Goal: Task Accomplishment & Management: Manage account settings

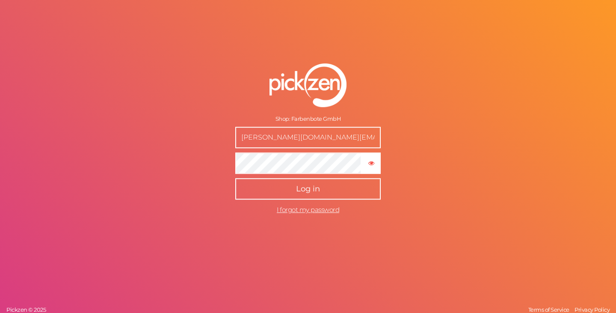
click at [313, 189] on span "Log in" at bounding box center [308, 188] width 24 height 9
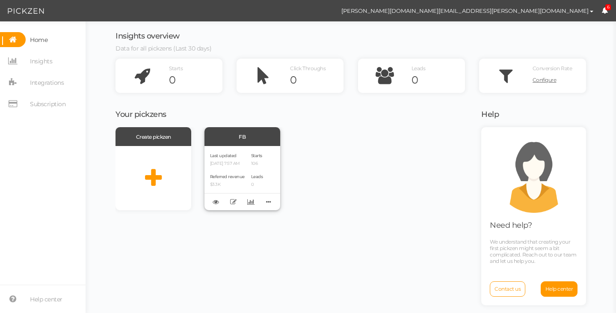
click at [222, 157] on span "Last updated" at bounding box center [223, 156] width 27 height 6
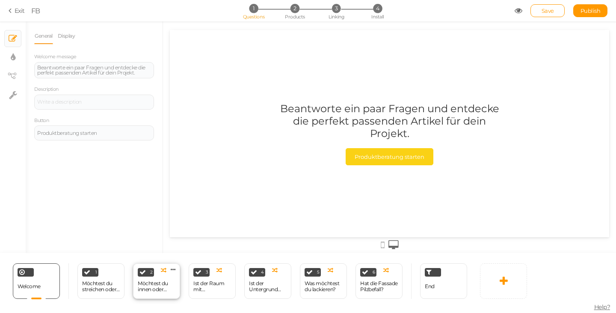
click at [153, 283] on div "Möchtest du innen oder außen streichen?" at bounding box center [157, 286] width 38 height 12
select select "2"
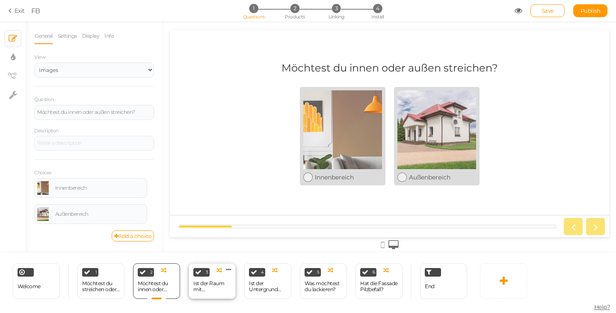
click at [207, 287] on div "Ist der Raum mit Feuchtigkeit belastet?" at bounding box center [212, 286] width 38 height 12
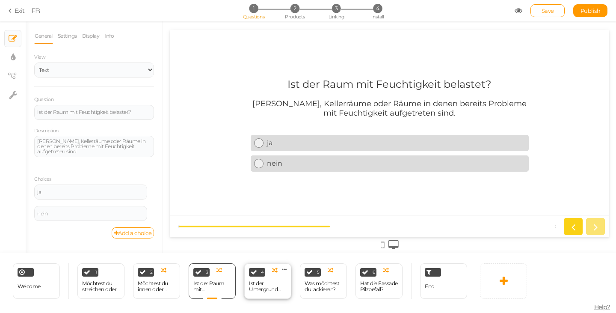
click at [264, 295] on div "4 Ist der Untergrund strukturiert oder glatt? × Define the conditions to show t…" at bounding box center [267, 280] width 47 height 35
select select "2"
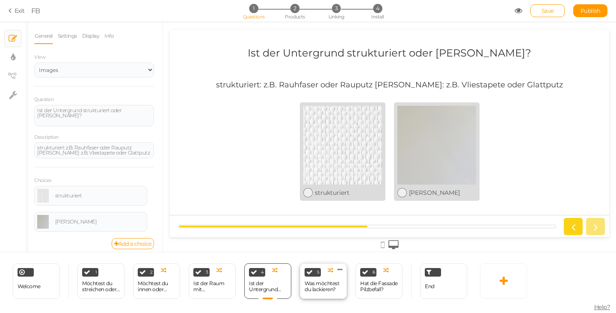
click at [325, 284] on div "Was möchtest du lackieren?" at bounding box center [323, 286] width 38 height 12
select select "2"
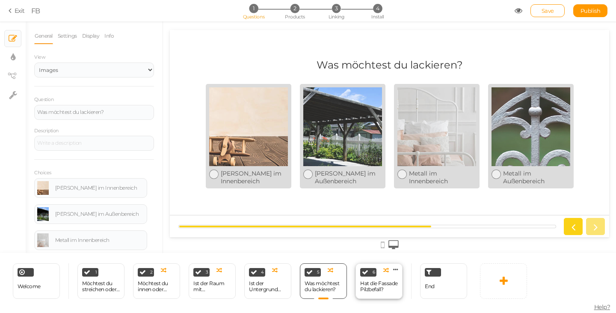
click at [377, 280] on div "Hat die Fassade Pilzbefall?" at bounding box center [379, 286] width 38 height 12
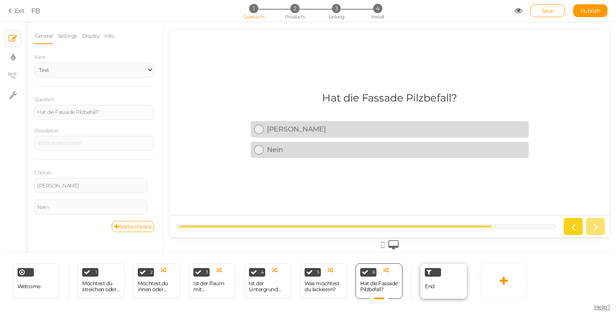
click at [433, 287] on span "End" at bounding box center [430, 286] width 10 height 6
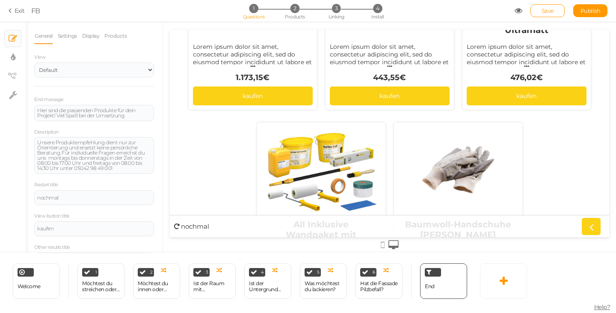
scroll to position [1283, 0]
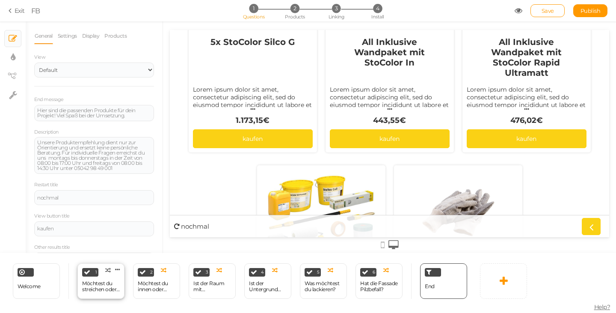
click at [94, 282] on div "Möchtest du streichen oder lackieren?" at bounding box center [101, 286] width 38 height 12
select select "2"
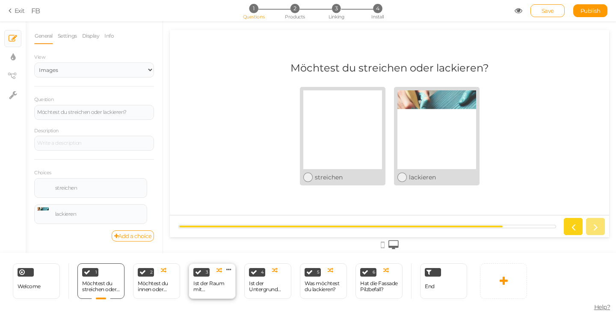
scroll to position [0, 0]
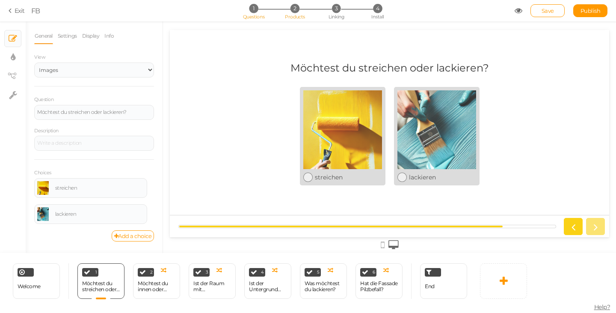
click at [290, 11] on li "2 Products" at bounding box center [295, 8] width 40 height 9
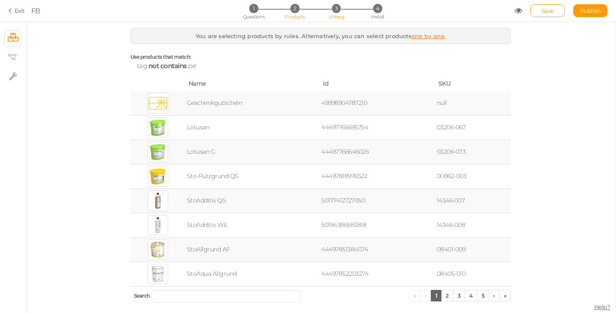
click at [329, 15] on span "Linking" at bounding box center [335, 17] width 15 height 6
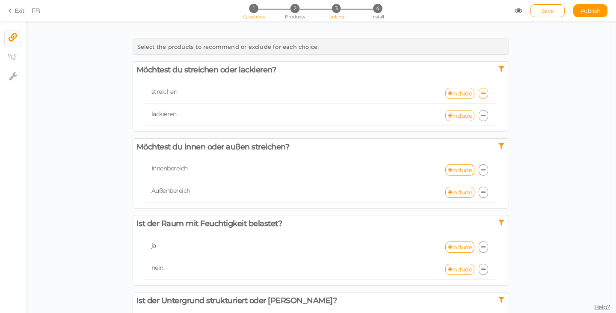
click at [256, 20] on span "Questions" at bounding box center [254, 17] width 22 height 6
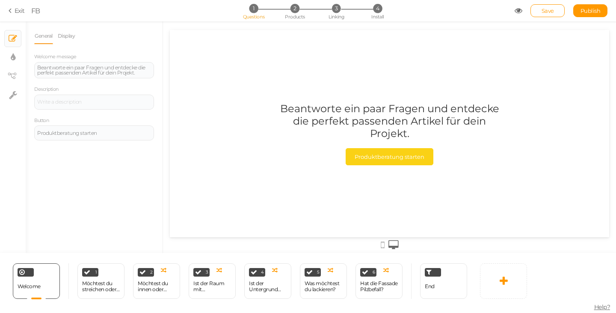
click at [517, 12] on icon at bounding box center [518, 11] width 8 height 8
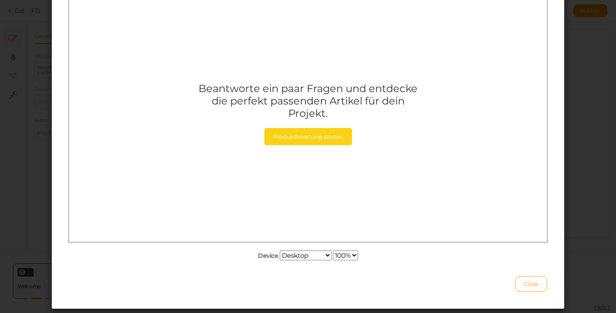
scroll to position [43, 0]
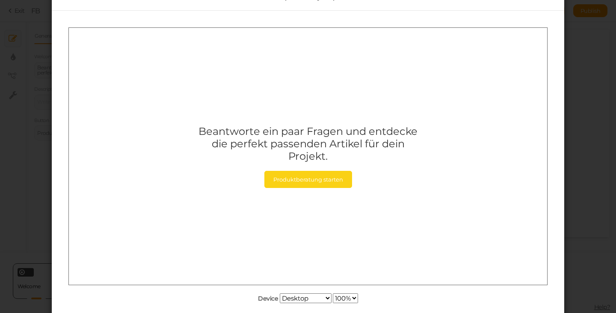
drag, startPoint x: 200, startPoint y: 127, endPoint x: 416, endPoint y: 145, distance: 217.1
click at [422, 142] on div "Beantworte ein paar Fragen und entdecke die perfekt passenden Artikel für dein …" at bounding box center [307, 142] width 229 height 37
drag, startPoint x: 344, startPoint y: 157, endPoint x: 214, endPoint y: 133, distance: 132.3
click at [214, 133] on div "Beantworte ein paar Fragen und entdecke die perfekt passenden Artikel für dein …" at bounding box center [307, 142] width 229 height 37
click at [332, 184] on link "Produktberatung starten" at bounding box center [308, 178] width 88 height 17
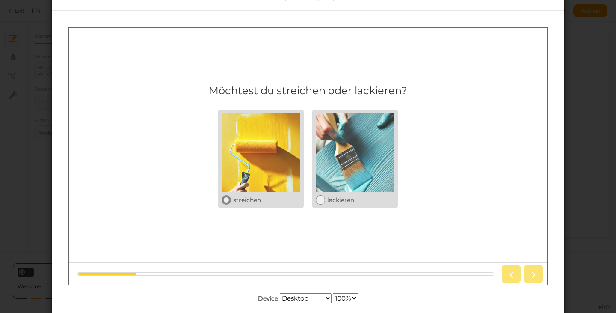
click at [260, 136] on div at bounding box center [261, 151] width 79 height 79
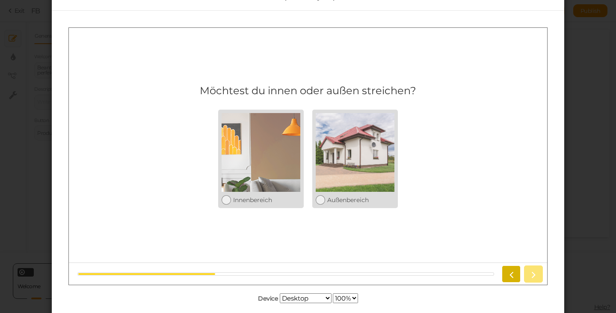
click at [512, 273] on icon at bounding box center [510, 273] width 11 height 11
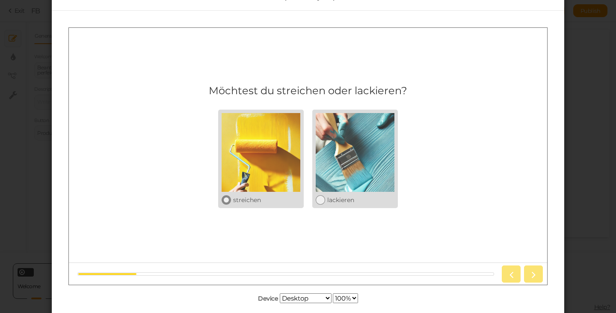
click at [276, 141] on div at bounding box center [261, 151] width 79 height 79
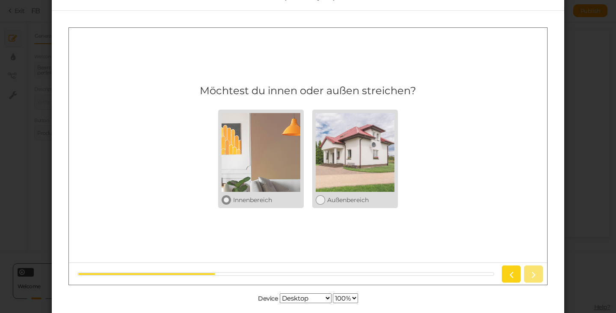
click at [253, 182] on div at bounding box center [261, 151] width 79 height 79
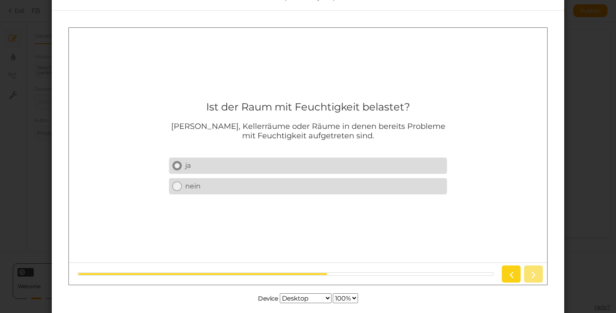
click at [223, 166] on div "ja" at bounding box center [314, 165] width 258 height 8
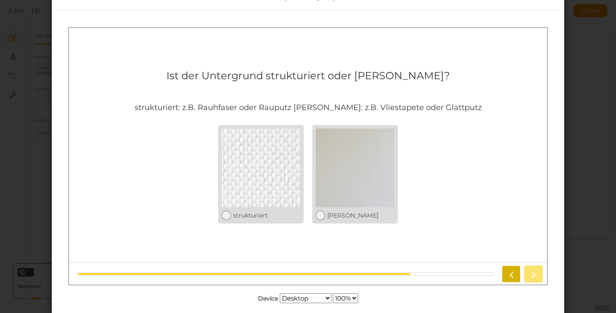
click at [506, 279] on link at bounding box center [511, 273] width 19 height 17
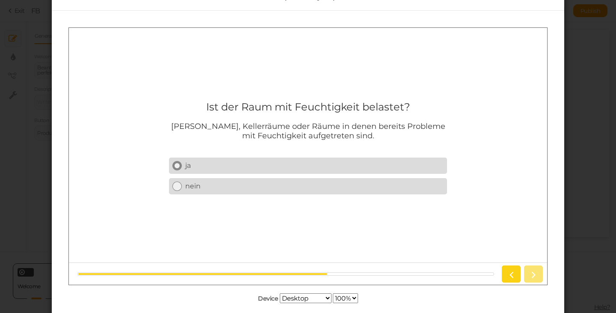
click at [295, 160] on link "ja" at bounding box center [308, 165] width 278 height 16
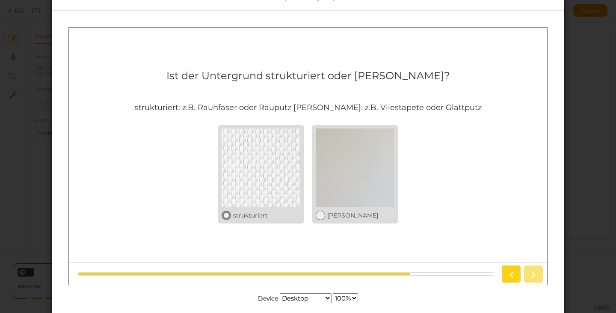
click at [263, 210] on div "strukturiert" at bounding box center [261, 213] width 79 height 13
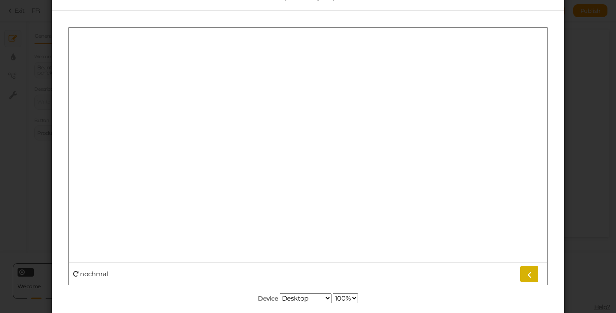
click at [529, 272] on icon at bounding box center [528, 273] width 11 height 11
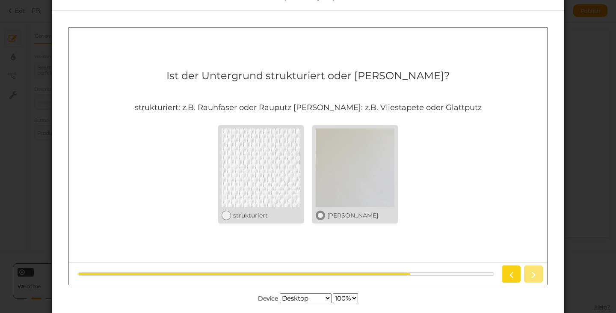
click at [372, 183] on div at bounding box center [355, 167] width 79 height 79
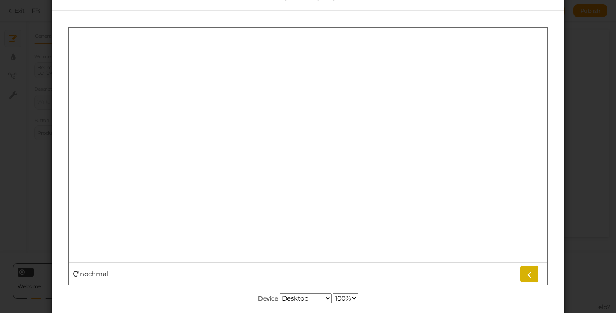
click at [522, 273] on link at bounding box center [529, 273] width 19 height 17
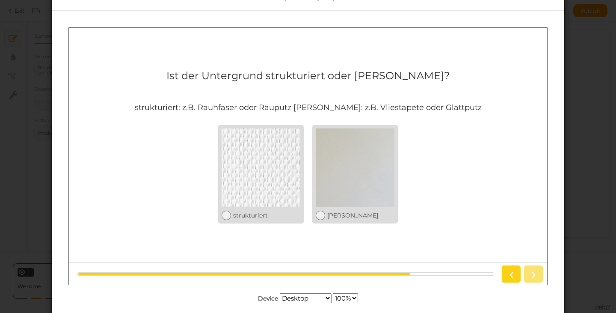
click at [526, 272] on div at bounding box center [520, 273] width 44 height 17
click at [505, 275] on link at bounding box center [511, 273] width 19 height 17
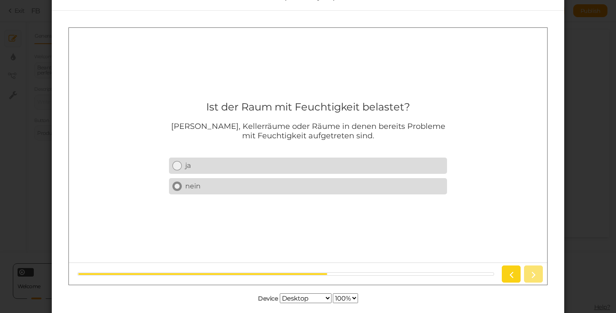
click at [361, 187] on div "nein" at bounding box center [314, 185] width 258 height 8
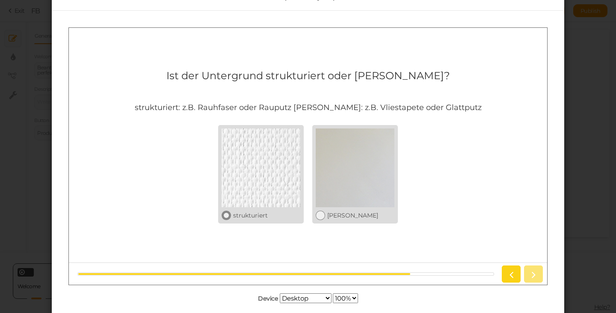
click at [266, 170] on div at bounding box center [261, 167] width 79 height 79
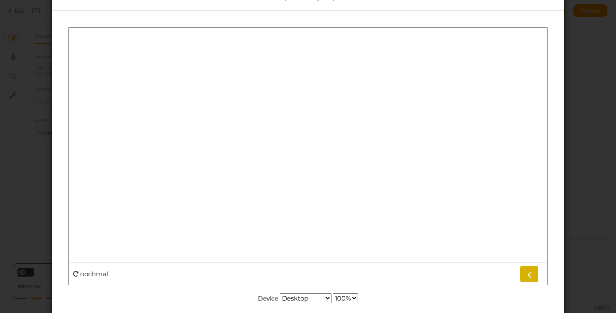
click at [522, 269] on link at bounding box center [529, 273] width 19 height 17
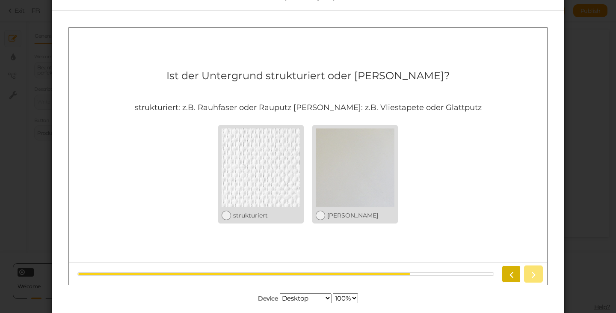
click at [514, 270] on icon at bounding box center [510, 273] width 11 height 11
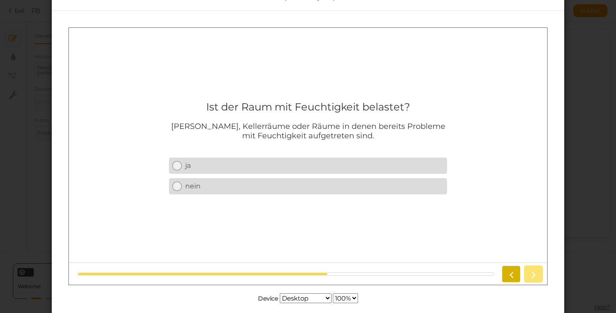
click at [511, 275] on icon at bounding box center [510, 273] width 11 height 11
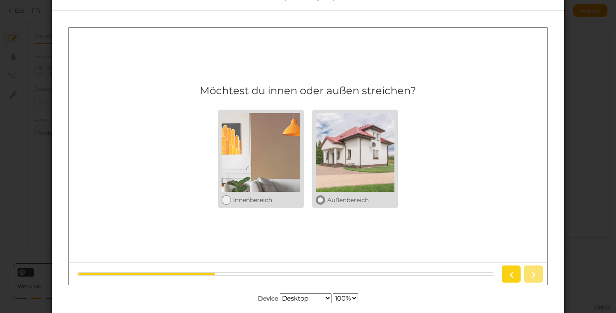
click at [344, 157] on div at bounding box center [355, 151] width 79 height 79
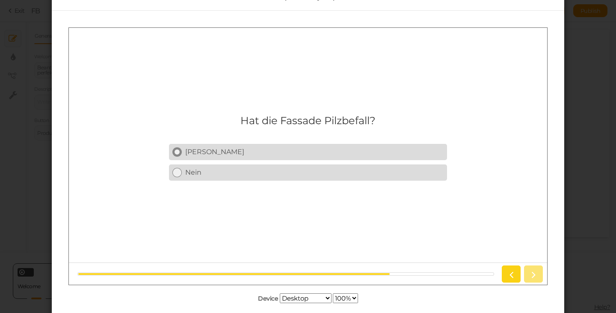
click at [266, 151] on div "Ja" at bounding box center [314, 151] width 258 height 8
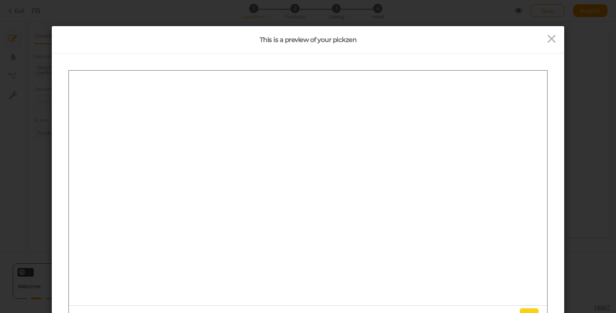
scroll to position [106, 0]
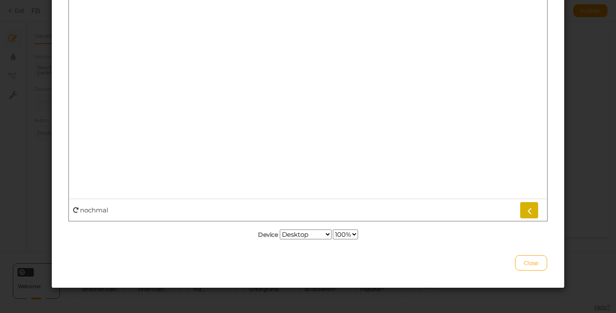
click at [523, 208] on link at bounding box center [529, 209] width 19 height 17
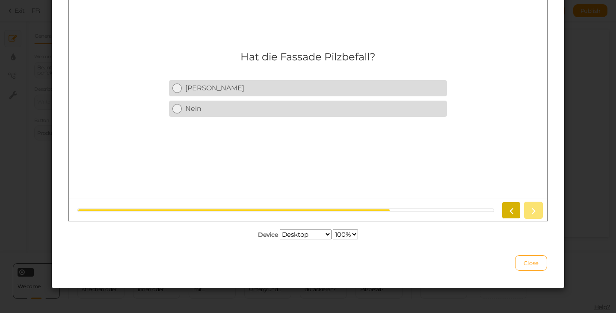
click at [511, 210] on icon at bounding box center [510, 209] width 11 height 11
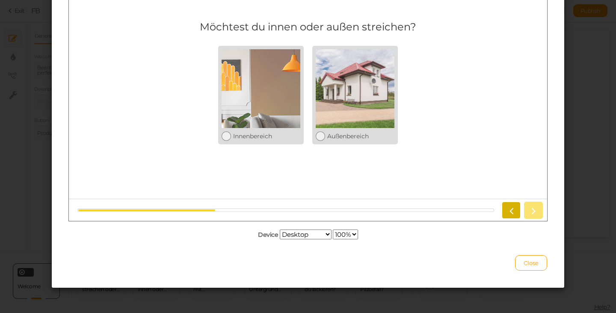
click at [510, 210] on icon at bounding box center [510, 209] width 11 height 11
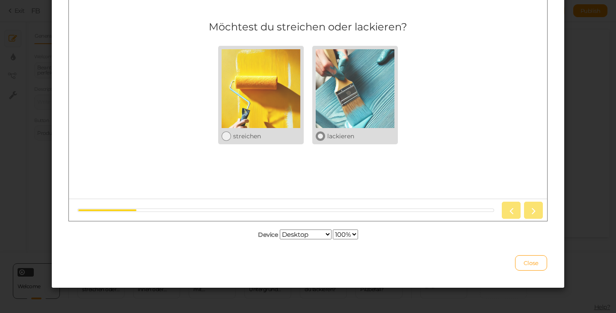
click at [339, 103] on div at bounding box center [355, 88] width 79 height 79
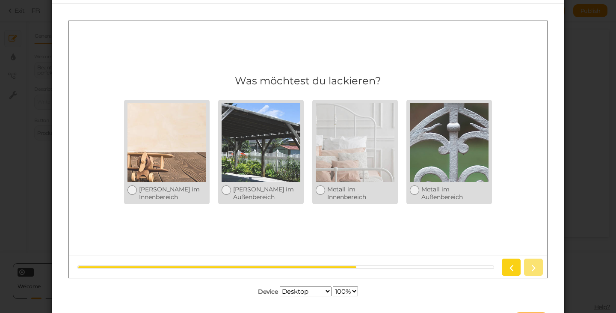
scroll to position [64, 0]
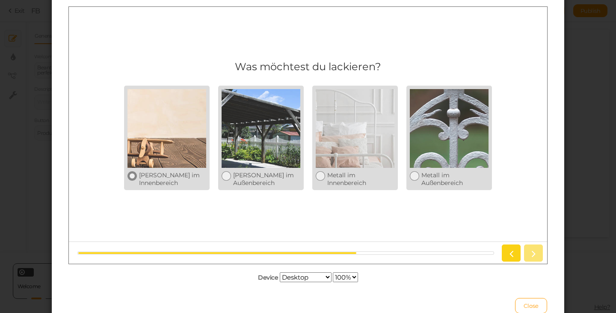
click at [173, 176] on div "Holz im Innenbereich" at bounding box center [172, 178] width 67 height 15
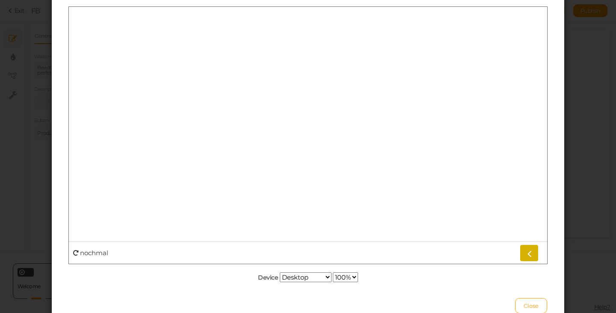
click at [531, 247] on icon at bounding box center [528, 252] width 11 height 11
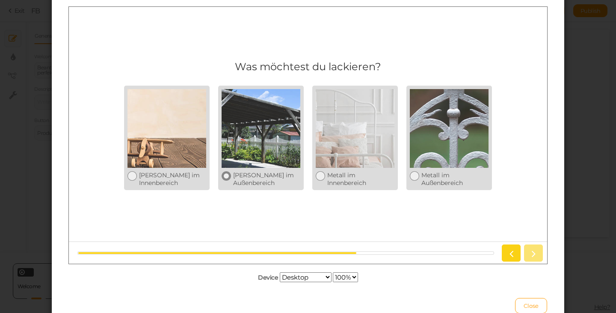
click at [251, 158] on div at bounding box center [261, 128] width 79 height 79
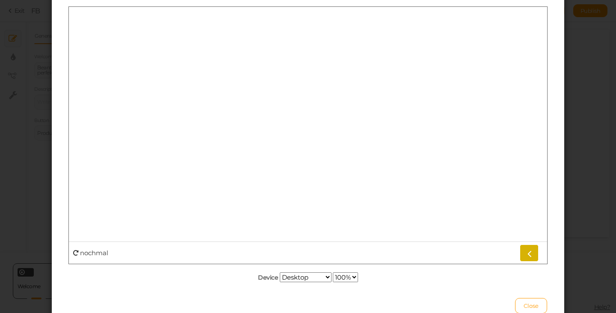
click at [531, 249] on icon at bounding box center [528, 252] width 11 height 11
click at [533, 251] on icon at bounding box center [528, 252] width 11 height 11
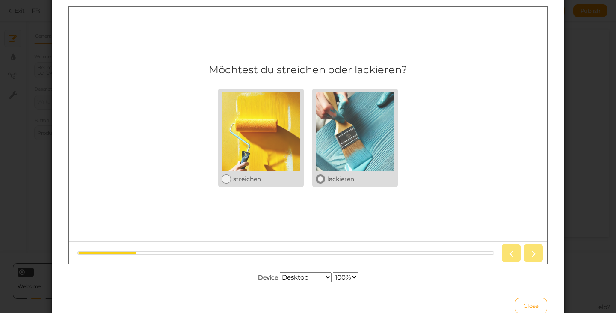
click at [345, 162] on div at bounding box center [355, 131] width 79 height 79
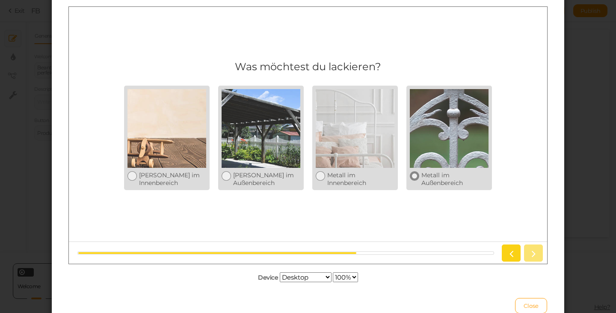
click at [451, 150] on div at bounding box center [449, 128] width 79 height 79
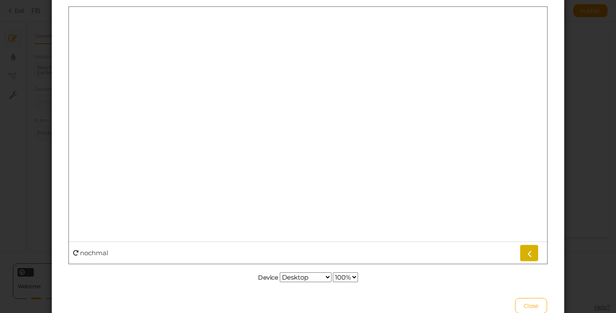
click at [530, 246] on link at bounding box center [529, 252] width 19 height 17
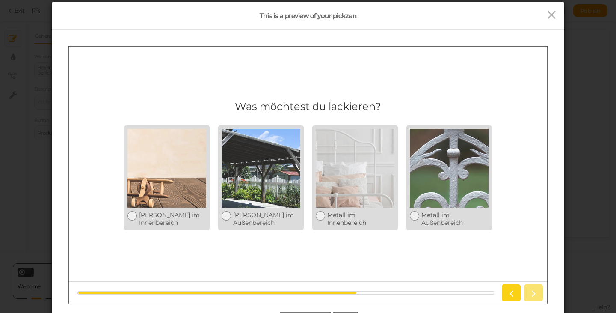
scroll to position [0, 0]
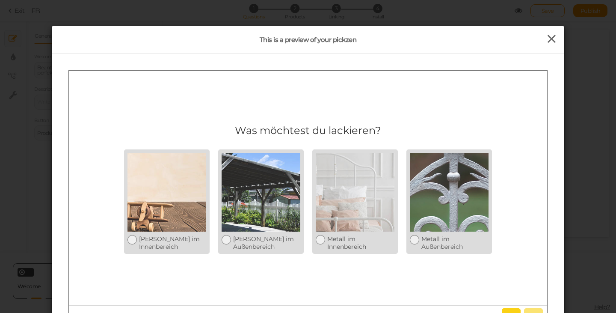
click at [549, 41] on icon at bounding box center [551, 38] width 12 height 13
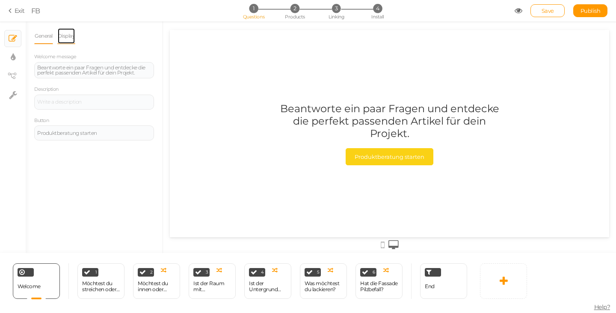
click at [66, 30] on link "Display" at bounding box center [66, 36] width 18 height 16
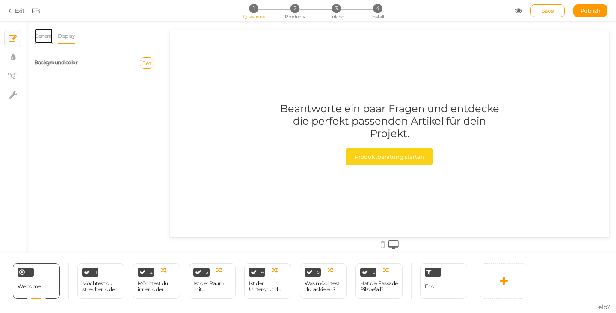
click at [43, 35] on link "General" at bounding box center [43, 36] width 19 height 16
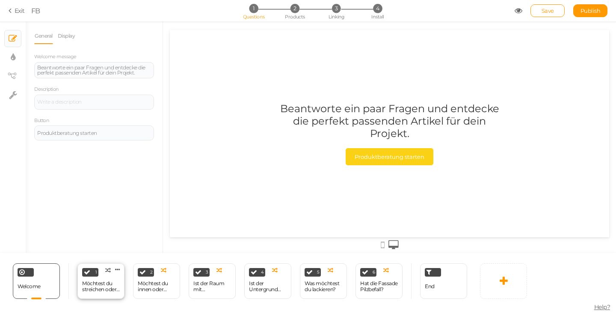
click at [108, 285] on div "Möchtest du streichen oder lackieren?" at bounding box center [101, 286] width 38 height 12
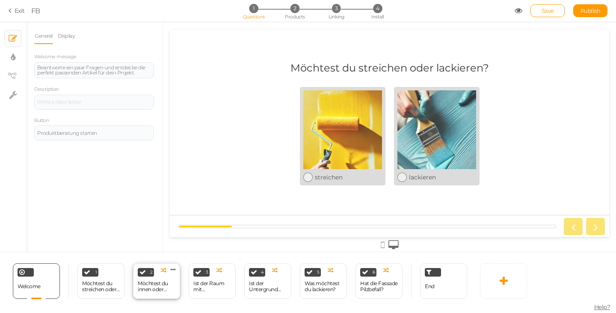
select select "2"
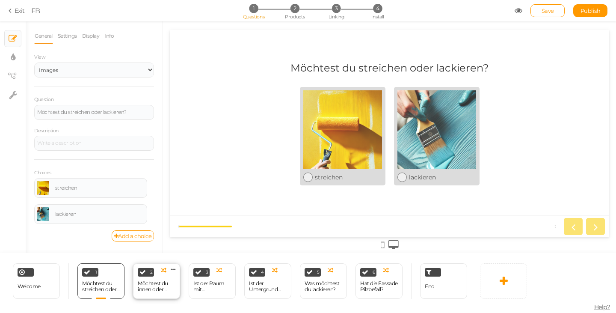
click at [160, 284] on div "Möchtest du innen oder außen streichen?" at bounding box center [157, 286] width 38 height 12
select select "2"
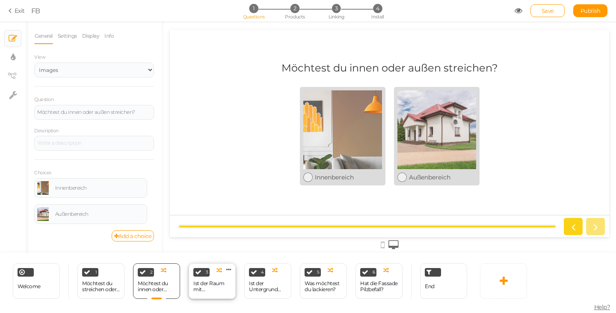
click at [204, 284] on div "Ist der Raum mit Feuchtigkeit belastet?" at bounding box center [212, 286] width 38 height 12
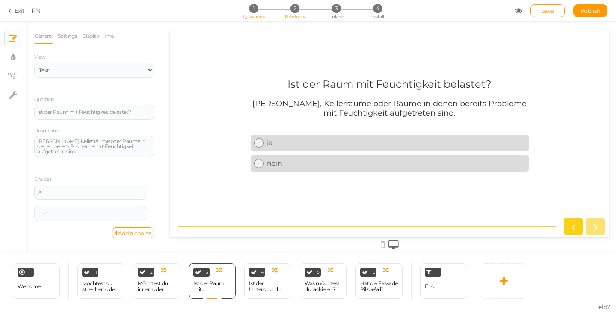
click at [292, 8] on span "2" at bounding box center [294, 8] width 9 height 9
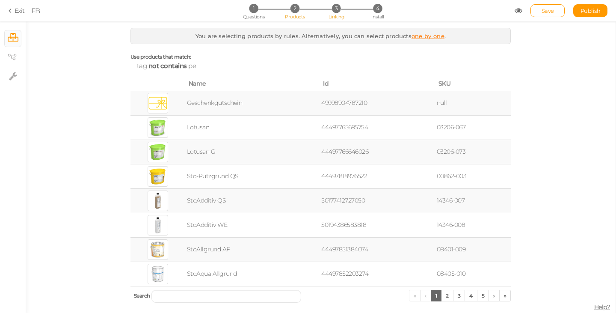
click at [337, 11] on span "3" at bounding box center [336, 8] width 9 height 9
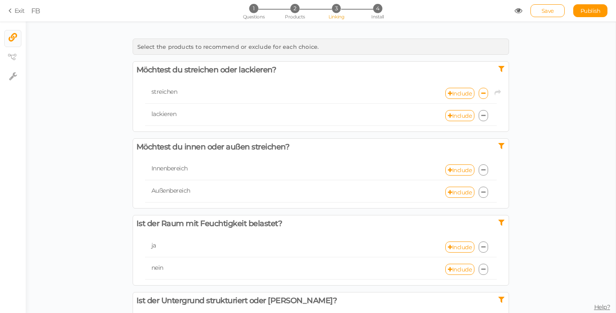
click at [398, 95] on div "Include × Skip choice" at bounding box center [409, 93] width 176 height 11
click at [460, 93] on link "Include" at bounding box center [459, 93] width 29 height 11
select select "expr"
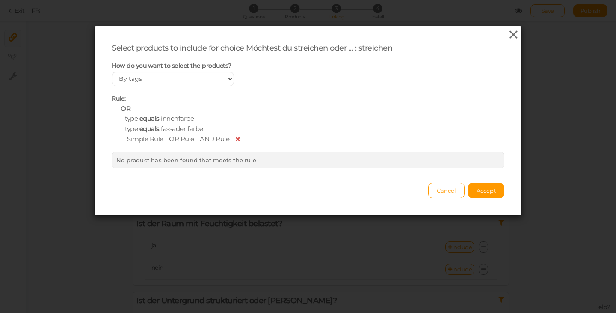
click at [511, 32] on icon at bounding box center [513, 34] width 12 height 13
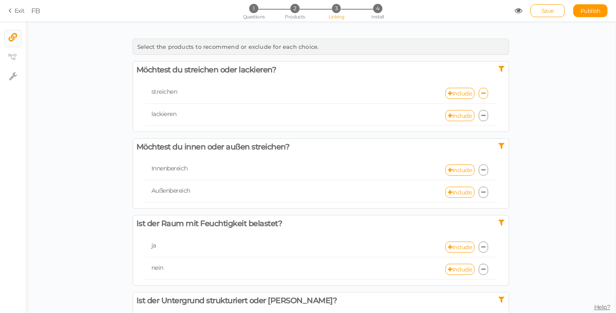
click at [377, 3] on section "Exit FB 1 Questions 2 Products 3 Linking 4 Install Save Publish View published." at bounding box center [308, 10] width 616 height 21
click at [378, 9] on span "4" at bounding box center [377, 8] width 9 height 9
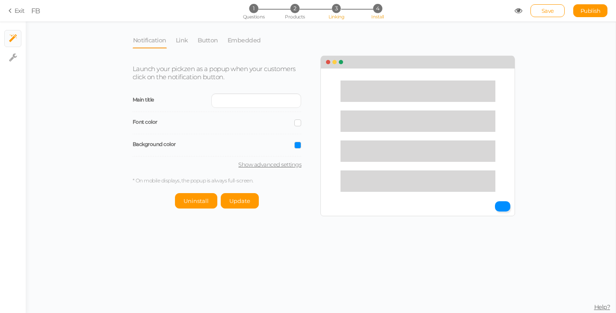
click at [341, 11] on li "3 Linking" at bounding box center [336, 8] width 40 height 9
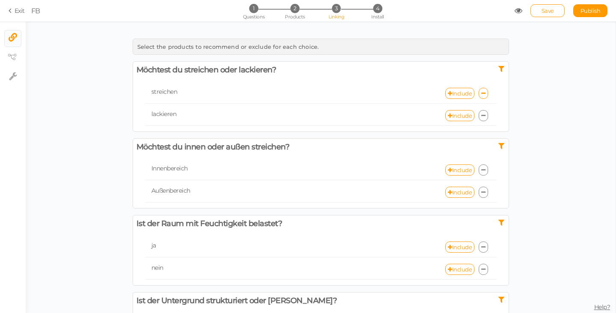
drag, startPoint x: 380, startPoint y: 7, endPoint x: 329, endPoint y: 10, distance: 51.4
click at [380, 7] on span "4" at bounding box center [377, 8] width 9 height 9
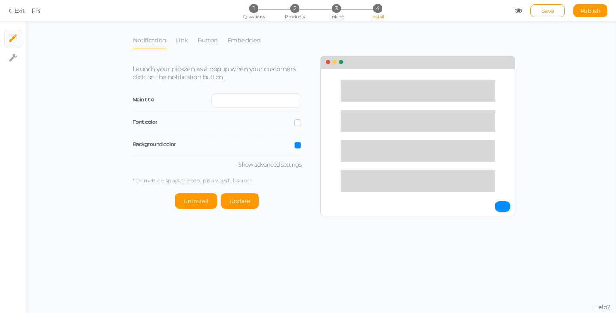
click at [193, 40] on li "Link" at bounding box center [186, 40] width 22 height 16
click at [208, 40] on link "Button" at bounding box center [207, 40] width 21 height 16
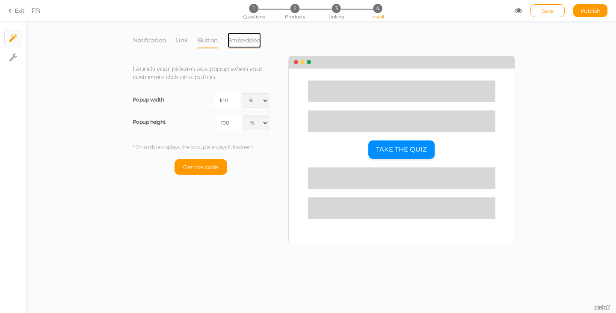
click at [240, 38] on link "Embedded" at bounding box center [244, 40] width 34 height 16
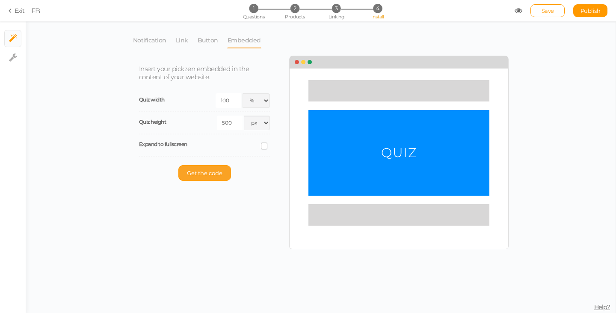
click at [215, 176] on span "Get the code" at bounding box center [204, 172] width 35 height 7
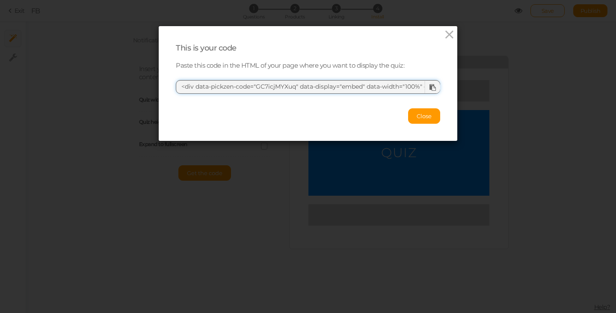
click at [321, 89] on textarea "<div data-pickzen-code="GC7icjMYXuq" data-display="embed" data-width="100%" dat…" at bounding box center [308, 87] width 264 height 14
click at [362, 85] on textarea "<div data-pickzen-code="GC7icjMYXuq" data-display="embed" data-width="100%" dat…" at bounding box center [308, 87] width 264 height 14
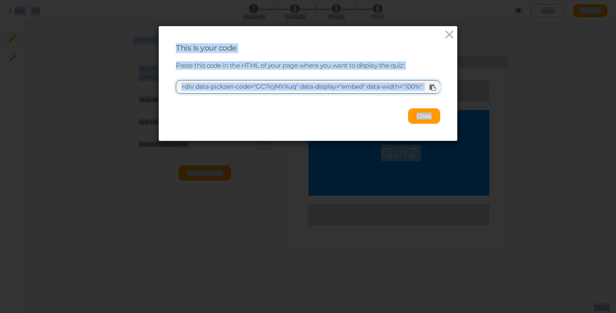
click at [362, 85] on textarea "<div data-pickzen-code="GC7icjMYXuq" data-display="embed" data-width="100%" dat…" at bounding box center [308, 87] width 264 height 14
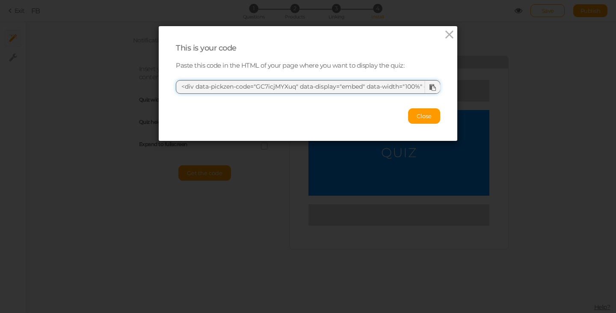
click at [362, 86] on textarea "<div data-pickzen-code="GC7icjMYXuq" data-display="embed" data-width="100%" dat…" at bounding box center [308, 87] width 264 height 14
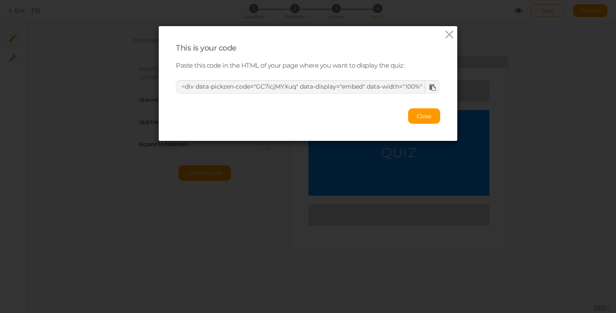
click at [430, 83] on div at bounding box center [432, 87] width 16 height 12
click at [446, 32] on icon at bounding box center [449, 34] width 12 height 13
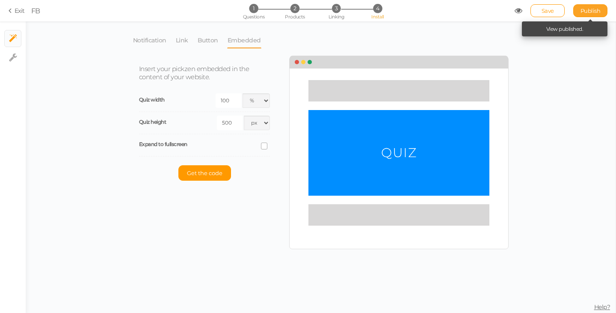
click at [593, 11] on span "Publish" at bounding box center [590, 10] width 20 height 7
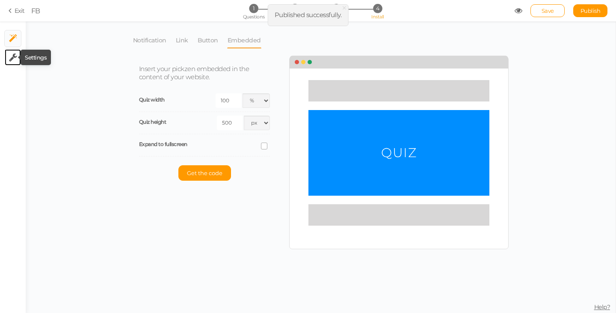
click at [15, 53] on tip-cont at bounding box center [13, 57] width 8 height 10
select select "en"
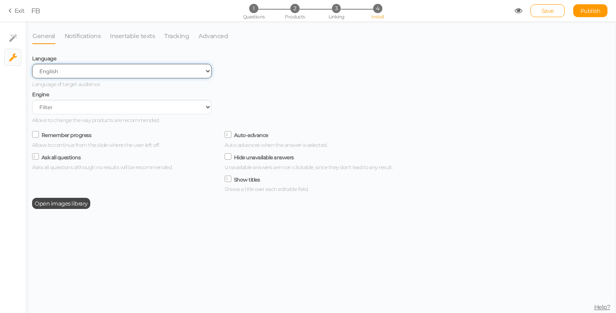
click at [83, 69] on select "Spanish English Portuguese" at bounding box center [122, 71] width 180 height 15
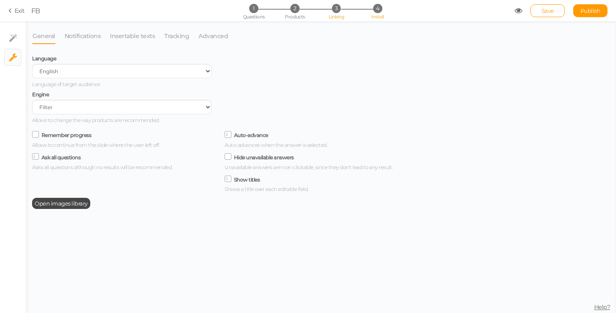
click at [331, 11] on li "3 Linking" at bounding box center [336, 8] width 40 height 9
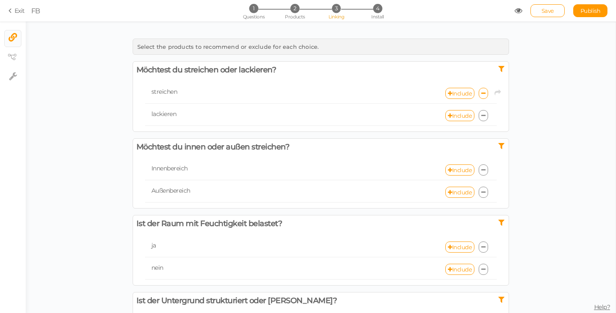
click at [161, 91] on span "streichen" at bounding box center [164, 92] width 26 height 8
click at [453, 93] on link "Include" at bounding box center [459, 93] width 29 height 11
select select "expr"
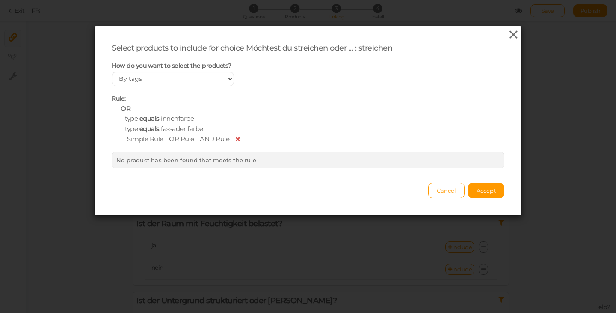
click at [509, 30] on icon at bounding box center [513, 34] width 12 height 13
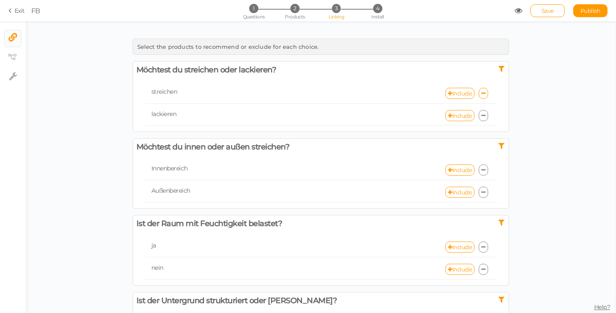
click at [7, 12] on section "Exit FB 1 Questions 2 Products 3 Linking 4 Install Save Publish View published." at bounding box center [308, 10] width 616 height 21
click at [10, 11] on icon at bounding box center [12, 11] width 6 height 8
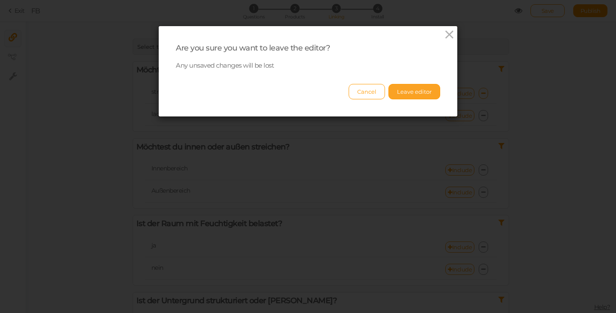
click at [406, 92] on button "Leave editor" at bounding box center [414, 91] width 52 height 15
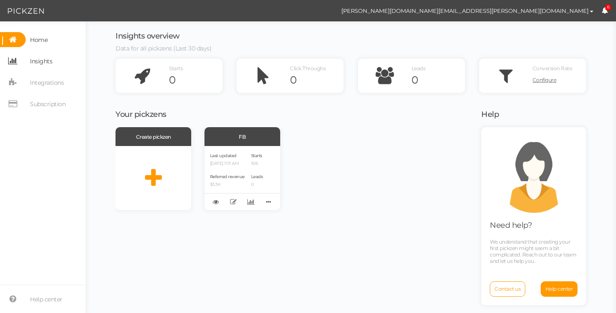
click at [44, 62] on span "Insights" at bounding box center [41, 61] width 22 height 14
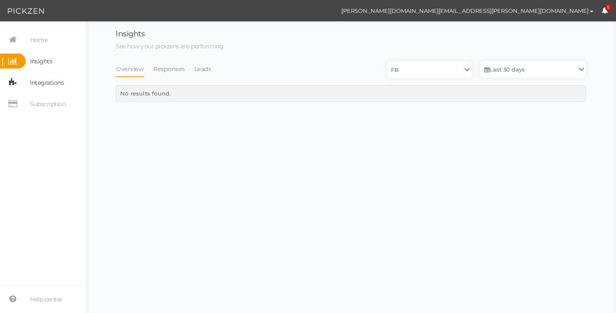
click at [47, 82] on span "Integrations" at bounding box center [47, 83] width 34 height 14
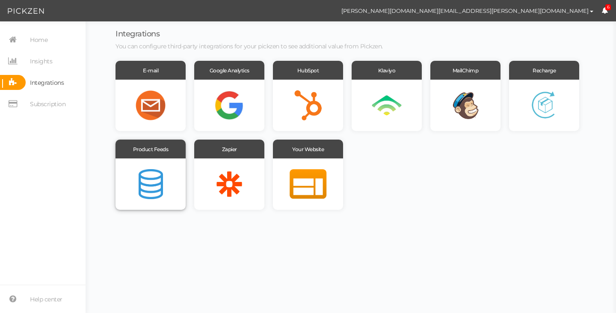
click at [168, 183] on div at bounding box center [150, 183] width 70 height 51
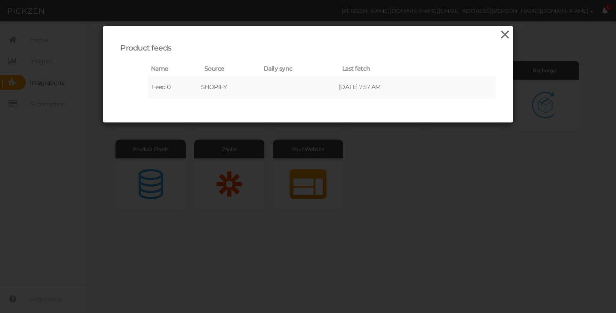
click at [501, 34] on icon at bounding box center [505, 34] width 12 height 13
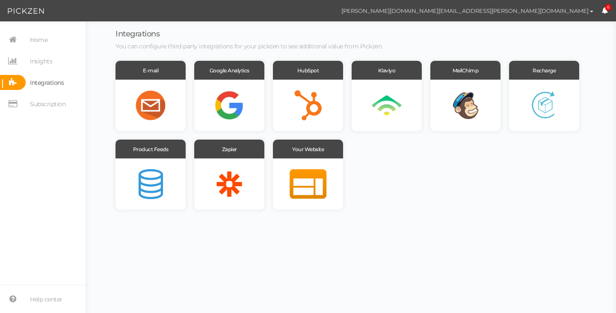
click at [588, 8] on button "[PERSON_NAME][DOMAIN_NAME][EMAIL_ADDRESS][PERSON_NAME][DOMAIN_NAME]" at bounding box center [467, 10] width 268 height 15
click at [549, 53] on span "Log out" at bounding box center [556, 53] width 19 height 6
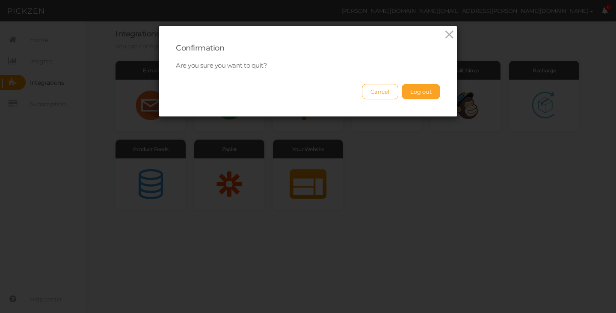
drag, startPoint x: 412, startPoint y: 88, endPoint x: 372, endPoint y: 77, distance: 40.7
click at [412, 88] on button "Log out" at bounding box center [421, 91] width 38 height 15
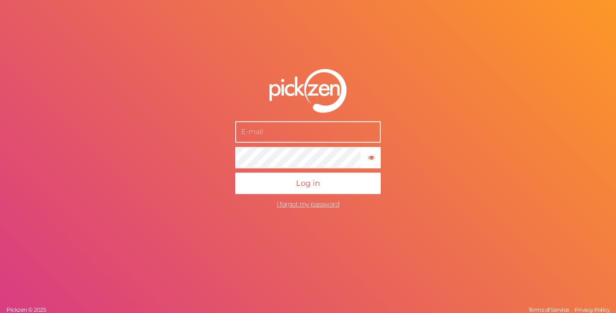
type input "[PERSON_NAME][DOMAIN_NAME][EMAIL_ADDRESS][PERSON_NAME][DOMAIN_NAME]"
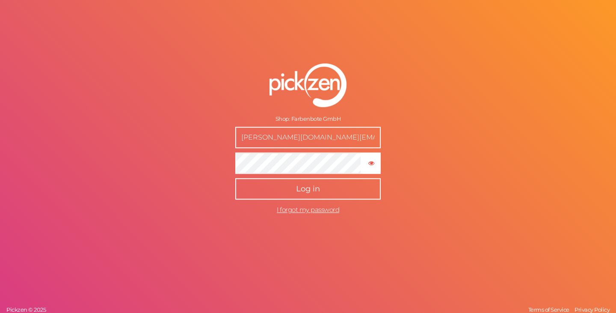
click at [319, 185] on span "Log in" at bounding box center [308, 188] width 24 height 9
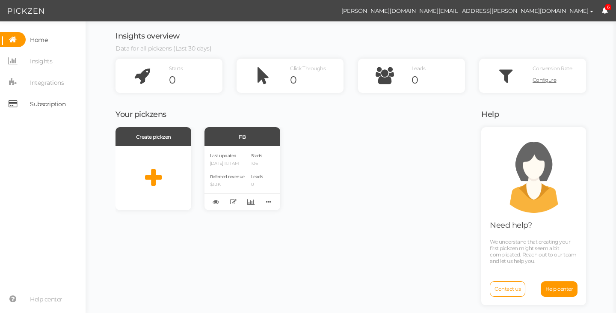
click at [56, 104] on span "Subscription" at bounding box center [47, 104] width 35 height 14
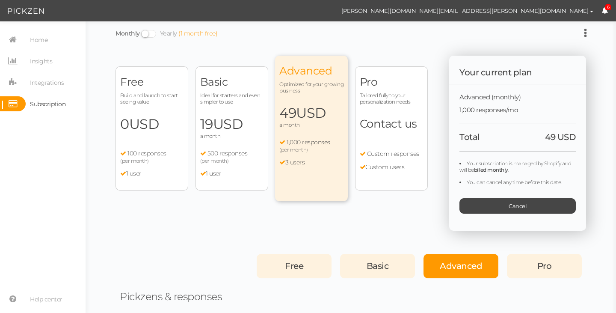
click at [142, 117] on span "USD" at bounding box center [144, 123] width 30 height 17
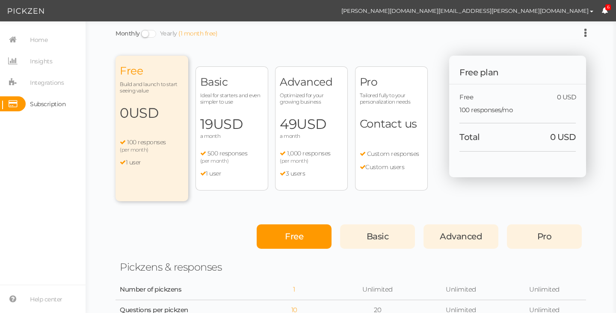
click at [194, 219] on div "Free Basic Advanced Pro" at bounding box center [350, 233] width 470 height 30
click at [141, 144] on span "100 responses" at bounding box center [146, 142] width 39 height 8
click at [142, 219] on div "Free Basic Advanced Pro" at bounding box center [350, 233] width 470 height 30
click at [580, 31] on div "Monthly Yearly (1 month free)" at bounding box center [350, 33] width 470 height 11
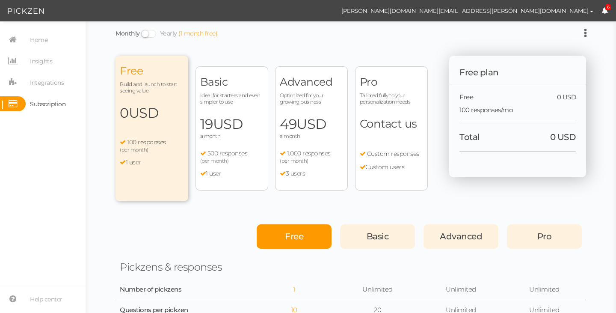
click at [584, 32] on icon at bounding box center [585, 33] width 2 height 10
click at [467, 33] on div "Monthly Yearly (1 month free)" at bounding box center [350, 33] width 470 height 11
click at [575, 13] on span "[PERSON_NAME][DOMAIN_NAME][EMAIL_ADDRESS][PERSON_NAME][DOMAIN_NAME]" at bounding box center [464, 10] width 247 height 7
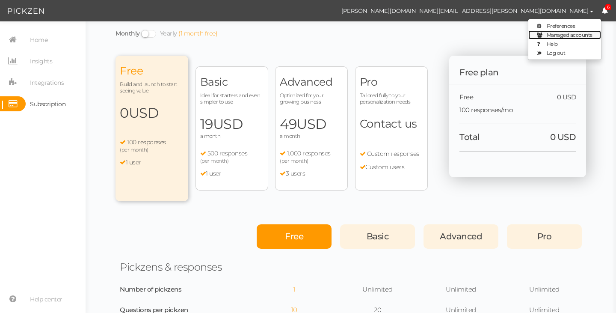
click at [558, 35] on span "Managed accounts" at bounding box center [570, 35] width 46 height 6
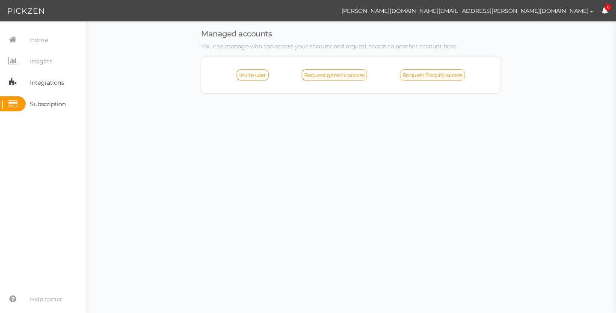
click at [34, 83] on span "Integrations" at bounding box center [47, 83] width 34 height 14
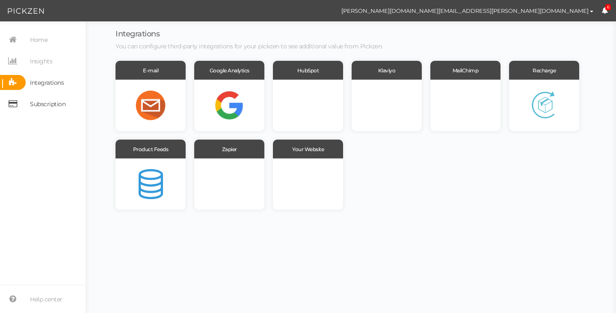
click at [47, 105] on span "Subscription" at bounding box center [47, 104] width 35 height 14
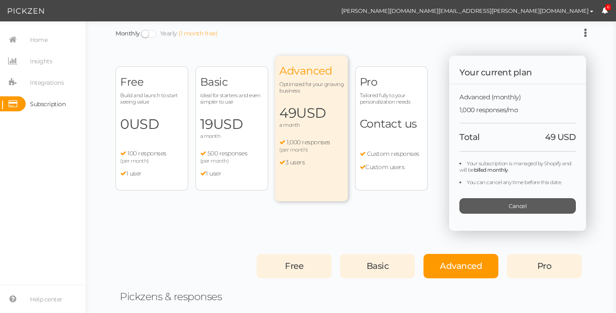
click at [497, 202] on div "Cancel" at bounding box center [517, 205] width 116 height 15
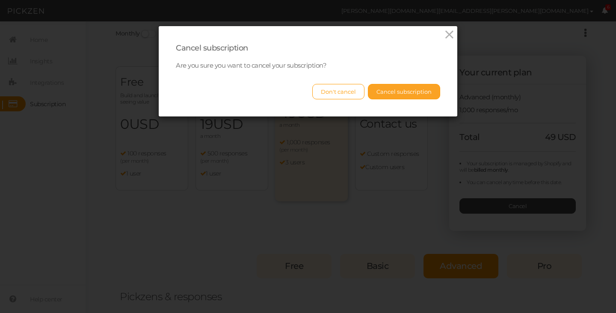
click at [413, 89] on button "Cancel subscription" at bounding box center [404, 91] width 72 height 15
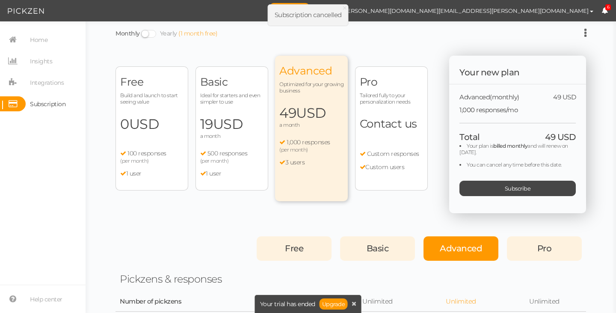
click at [224, 142] on div "Basic Ideal for starters and even simpler to use 19 USD a month 500 responses (…" at bounding box center [231, 128] width 73 height 124
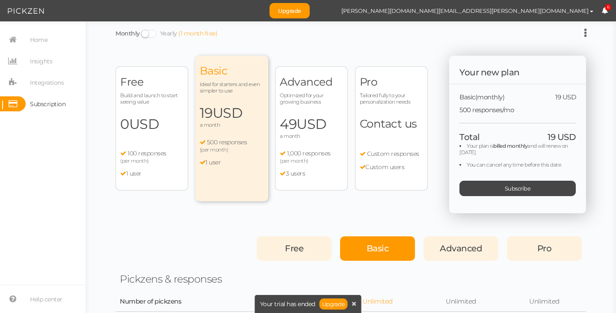
click at [154, 133] on div "Free Build and launch to start seeing value 0 USD a month 100 responses (per mo…" at bounding box center [151, 128] width 73 height 124
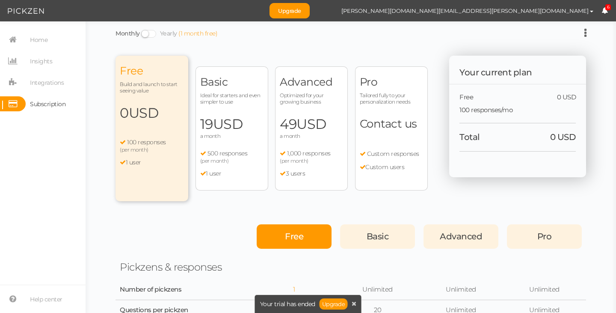
click at [241, 152] on span "500 responses" at bounding box center [227, 153] width 40 height 8
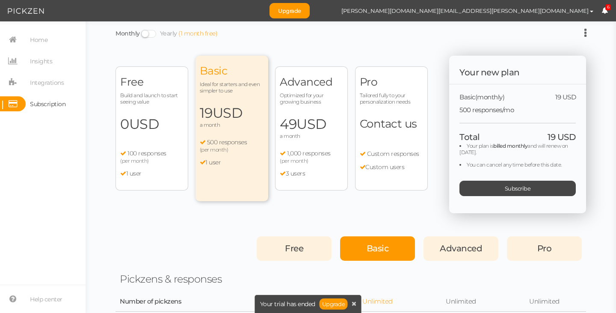
click at [292, 142] on div "Advanced Optimized for your growing business 49 USD a month 1,000 responses (pe…" at bounding box center [311, 128] width 73 height 124
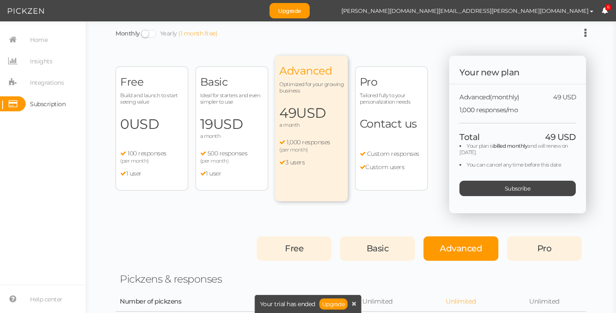
click at [380, 132] on div "Pro Tailored fully to your personalization needs Contact us Custom responses Cu…" at bounding box center [391, 128] width 73 height 124
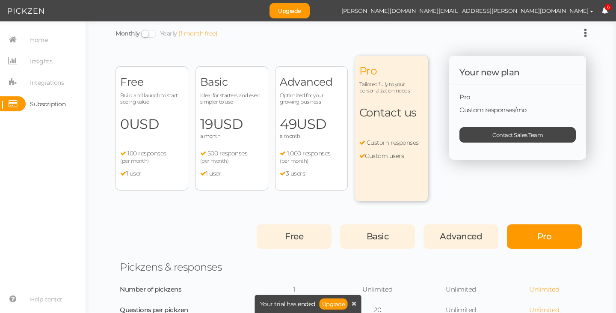
click at [175, 145] on div "Free Build and launch to start seeing value 0 USD a month 100 responses (per mo…" at bounding box center [151, 128] width 73 height 124
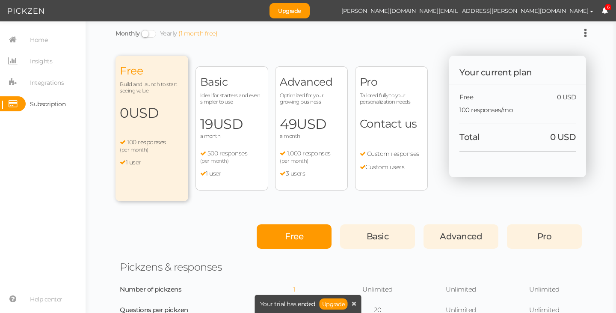
click at [184, 227] on div at bounding box center [184, 236] width 128 height 24
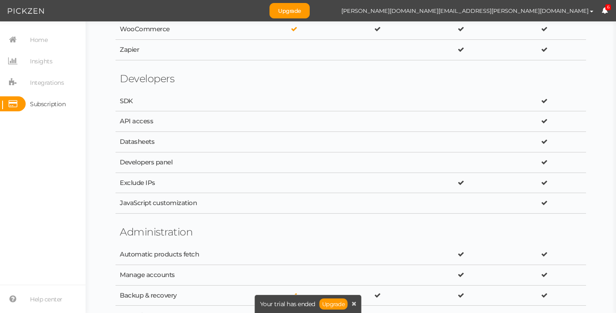
scroll to position [1368, 0]
